Goal: Use online tool/utility

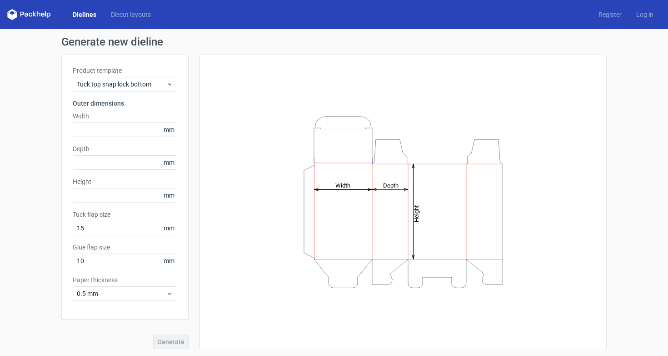
click at [169, 130] on span "mm" at bounding box center [169, 130] width 16 height 14
click at [171, 81] on icon at bounding box center [169, 83] width 7 height 7
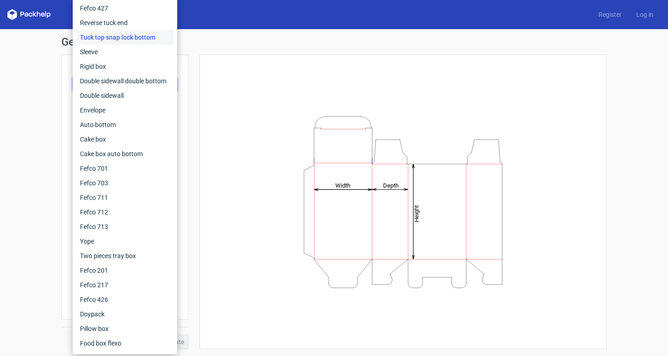
scroll to position [0, 0]
click at [251, 107] on div "Height Depth Width" at bounding box center [403, 201] width 385 height 271
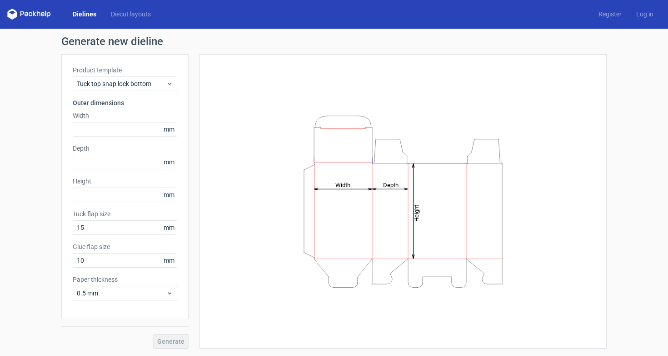
scroll to position [0, 0]
click at [174, 84] on div "Tuck top snap lock bottom" at bounding box center [125, 83] width 105 height 15
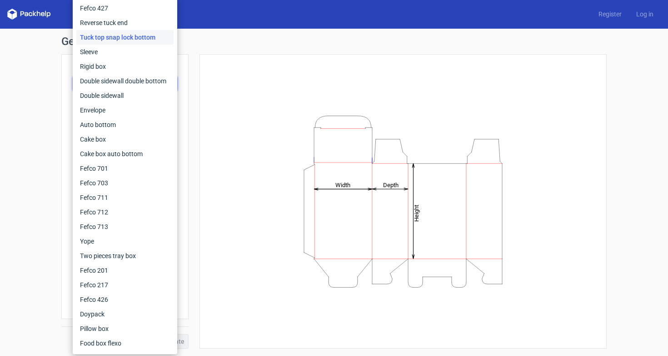
click at [244, 105] on div "Height Depth Width" at bounding box center [403, 200] width 385 height 271
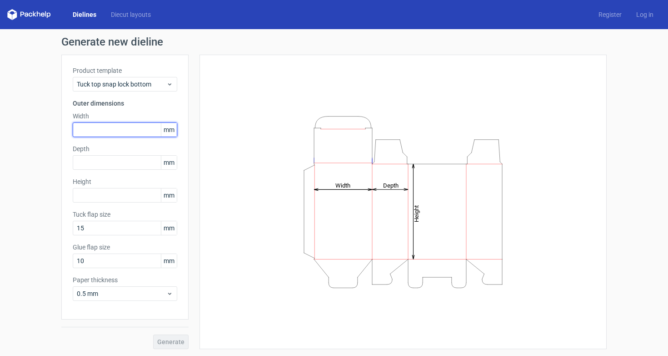
click at [149, 129] on input "text" at bounding box center [125, 129] width 105 height 15
type input "2"
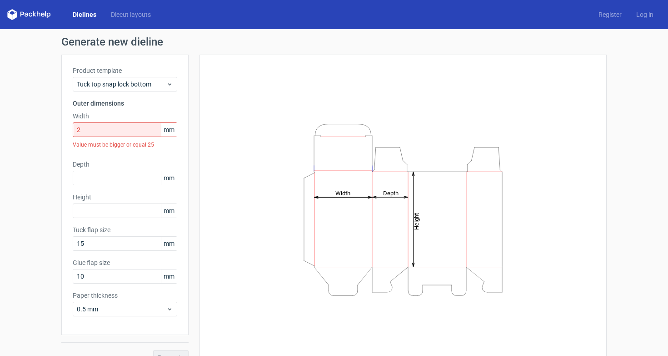
click at [174, 130] on span "mm" at bounding box center [169, 130] width 16 height 14
click at [172, 130] on span "mm" at bounding box center [169, 130] width 16 height 14
drag, startPoint x: 172, startPoint y: 130, endPoint x: 161, endPoint y: 130, distance: 10.9
click at [161, 130] on span "mm" at bounding box center [169, 130] width 16 height 14
click at [135, 14] on link "Diecut layouts" at bounding box center [131, 14] width 55 height 9
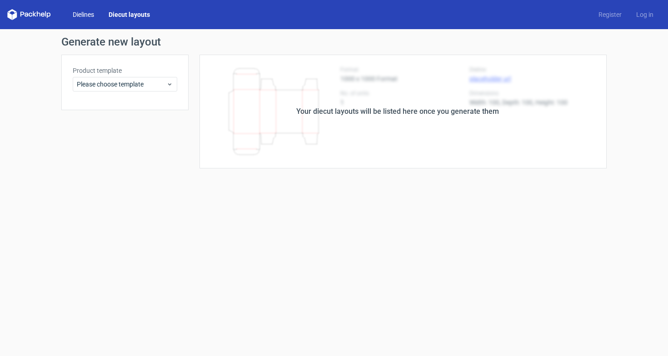
click at [90, 17] on link "Dielines" at bounding box center [83, 14] width 36 height 9
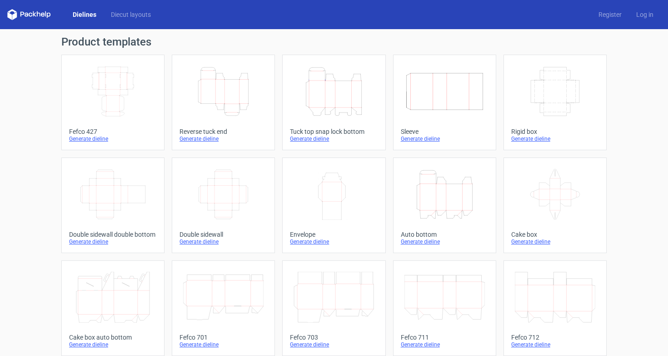
click at [233, 100] on icon "Height Depth Width" at bounding box center [223, 91] width 80 height 51
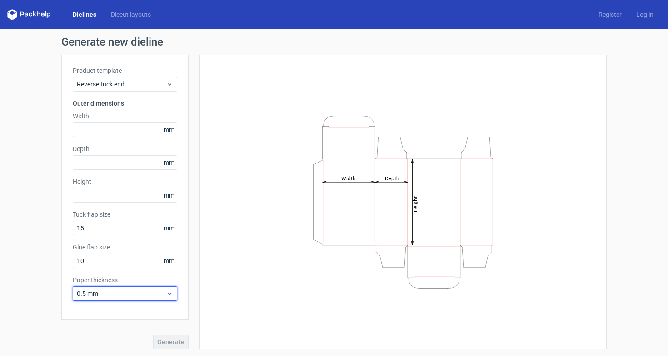
click at [170, 292] on icon at bounding box center [169, 293] width 7 height 7
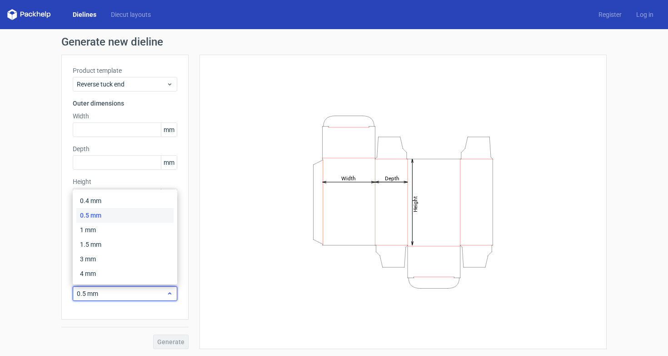
click at [170, 292] on icon at bounding box center [169, 293] width 7 height 7
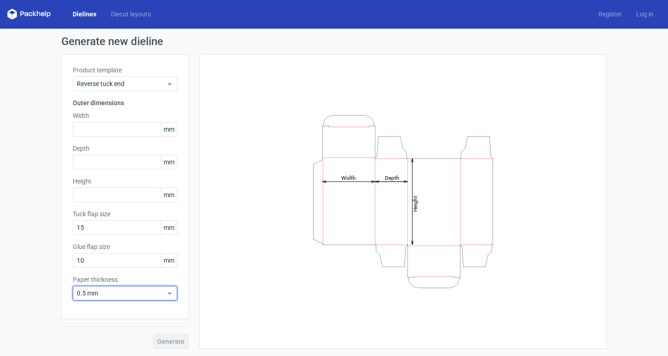
scroll to position [0, 0]
click at [143, 132] on input "text" at bounding box center [125, 129] width 105 height 15
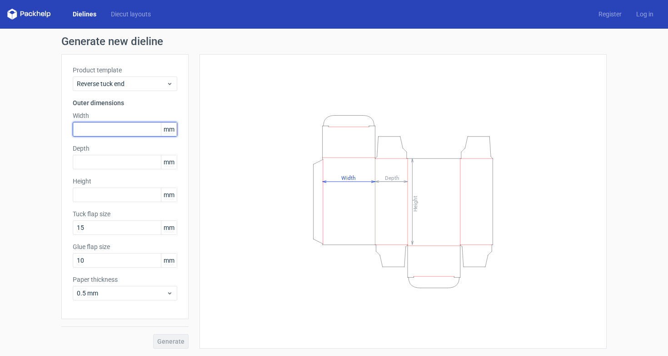
type input "5"
click at [139, 165] on div "Depth mm" at bounding box center [125, 156] width 105 height 25
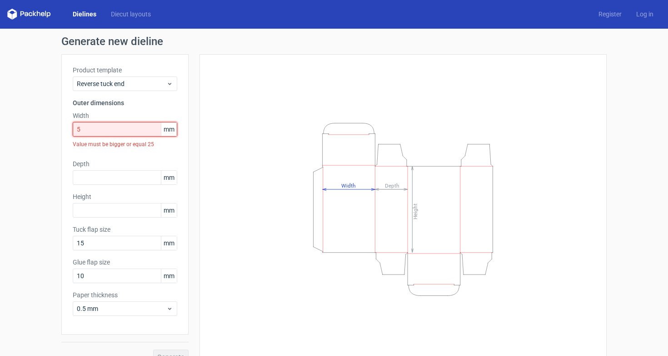
drag, startPoint x: 92, startPoint y: 130, endPoint x: 50, endPoint y: 120, distance: 43.0
click at [50, 120] on div "Generate new dieline Product template Reverse tuck end Outer dimensions Width 5…" at bounding box center [334, 200] width 668 height 342
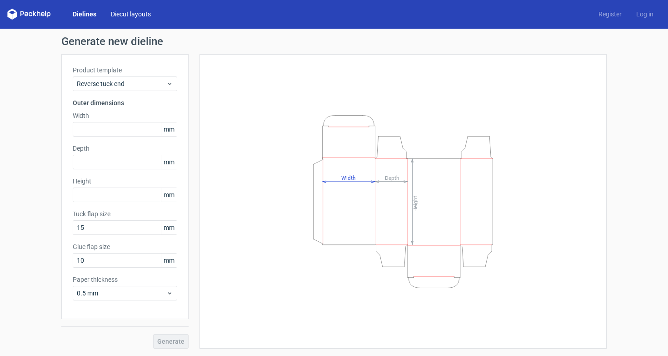
click at [122, 14] on link "Diecut layouts" at bounding box center [131, 14] width 55 height 9
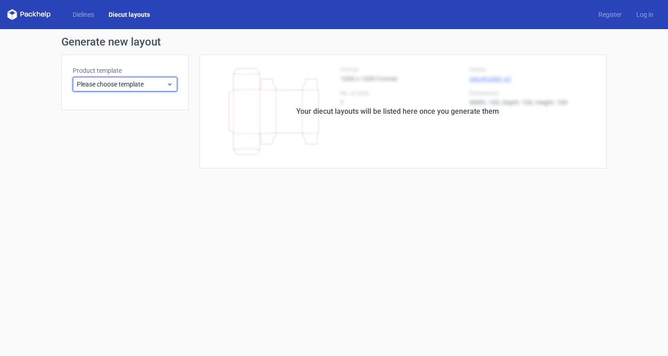
click at [149, 86] on span "Please choose template" at bounding box center [122, 84] width 90 height 9
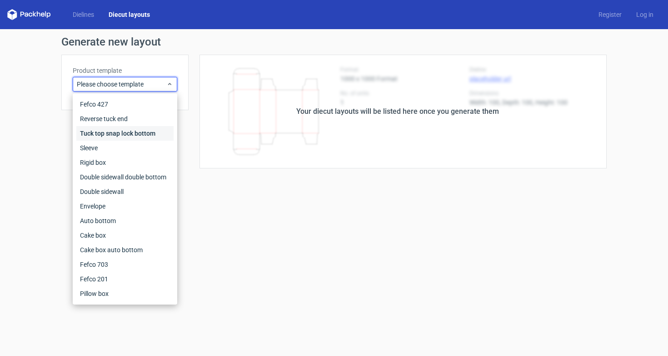
click at [132, 127] on div "Tuck top snap lock bottom" at bounding box center [124, 133] width 97 height 15
